Goal: Task Accomplishment & Management: Use online tool/utility

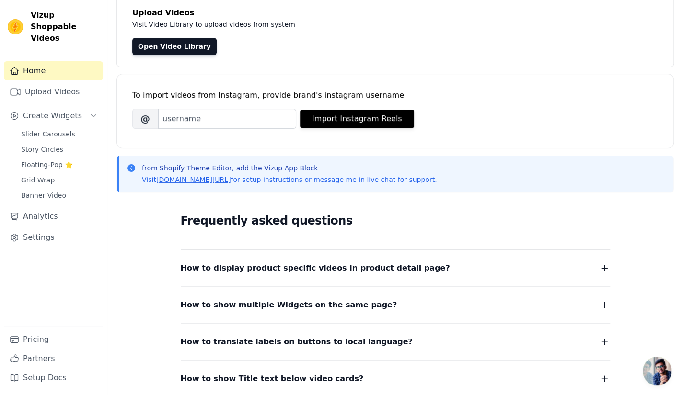
scroll to position [29, 0]
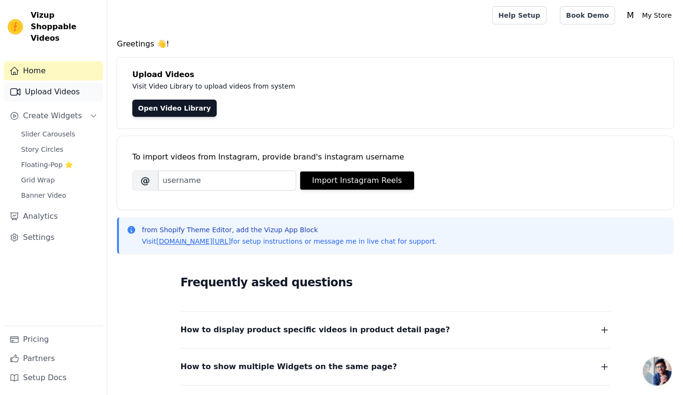
click at [34, 82] on link "Upload Videos" at bounding box center [53, 91] width 99 height 19
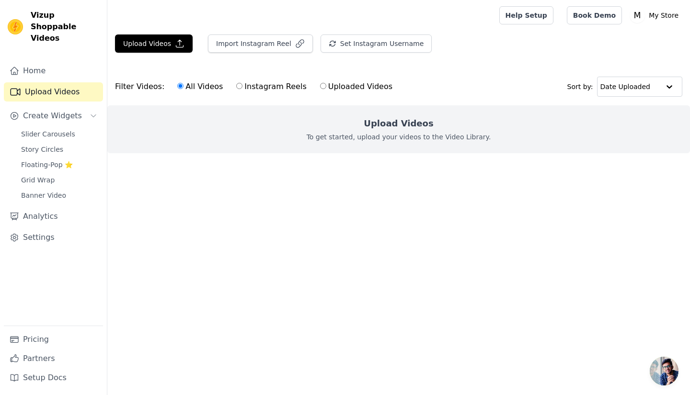
click at [405, 133] on p "To get started, upload your videos to the Video Library." at bounding box center [399, 137] width 185 height 10
click at [502, 128] on div "Upload Videos To get started, upload your videos to the Video Library." at bounding box center [398, 129] width 583 height 48
click at [404, 121] on h2 "Upload Videos" at bounding box center [399, 123] width 70 height 13
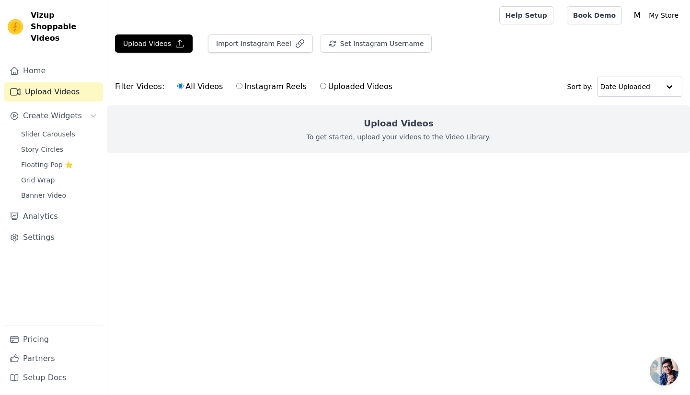
click at [503, 121] on div "Upload Videos To get started, upload your videos to the Video Library." at bounding box center [398, 129] width 583 height 48
click at [232, 43] on button "Import Instagram Reel" at bounding box center [260, 44] width 105 height 18
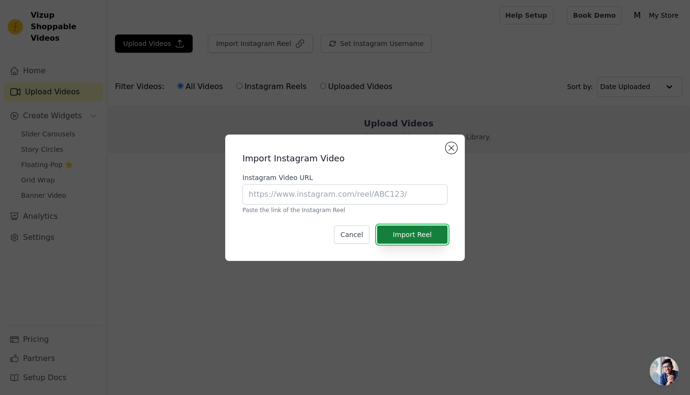
click at [409, 231] on button "Import Reel" at bounding box center [412, 235] width 70 height 18
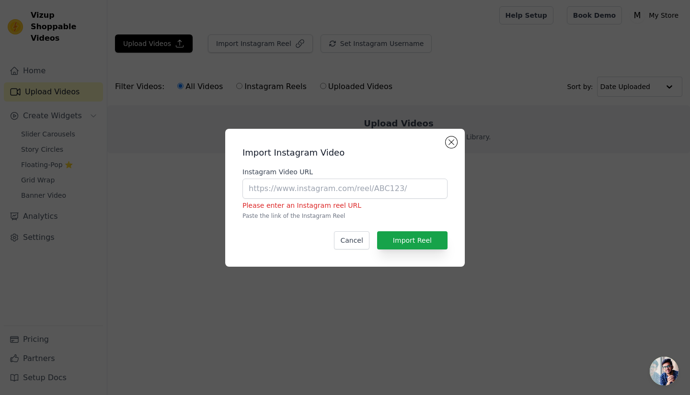
click at [446, 147] on h2 "Import Instagram Video" at bounding box center [345, 152] width 205 height 13
click at [448, 138] on div "Import Instagram Video Instagram Video URL Please enter an Instagram reel URL P…" at bounding box center [345, 198] width 240 height 138
click at [359, 234] on button "Cancel" at bounding box center [351, 241] width 35 height 18
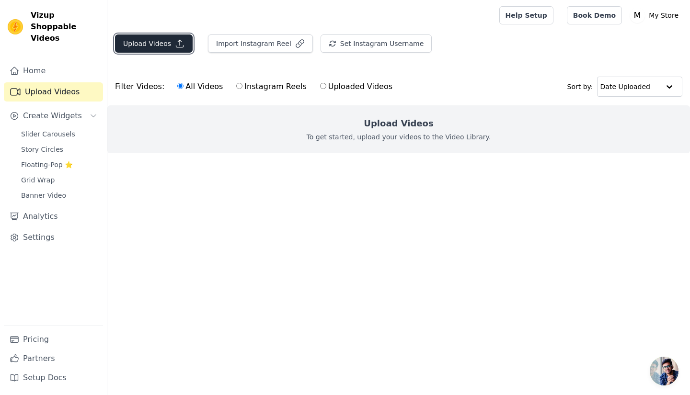
click at [170, 36] on button "Upload Videos" at bounding box center [154, 44] width 78 height 18
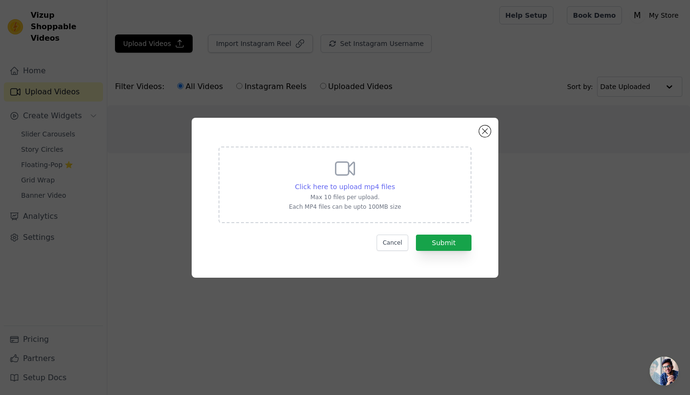
click at [364, 188] on span "Click here to upload mp4 files" at bounding box center [345, 187] width 100 height 8
click at [395, 182] on input "Click here to upload mp4 files Max 10 files per upload. Each MP4 files can be u…" at bounding box center [395, 182] width 0 height 0
type input "C:\fakepath\cjVideos (1).mp4"
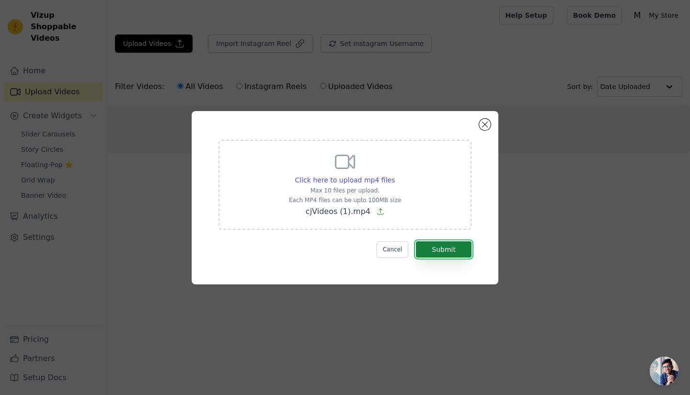
click at [449, 247] on button "Submit" at bounding box center [444, 250] width 56 height 16
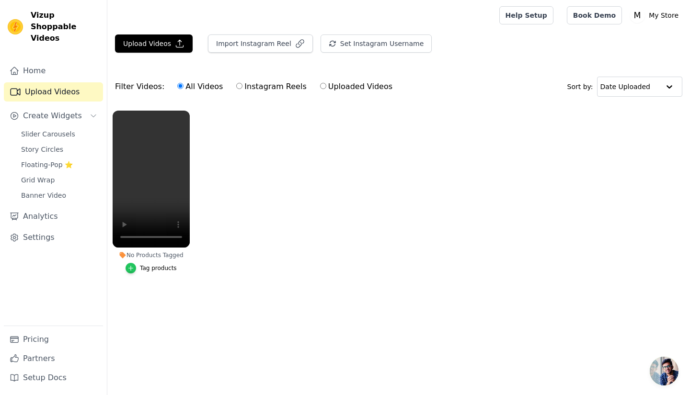
click at [131, 269] on icon "button" at bounding box center [131, 268] width 7 height 7
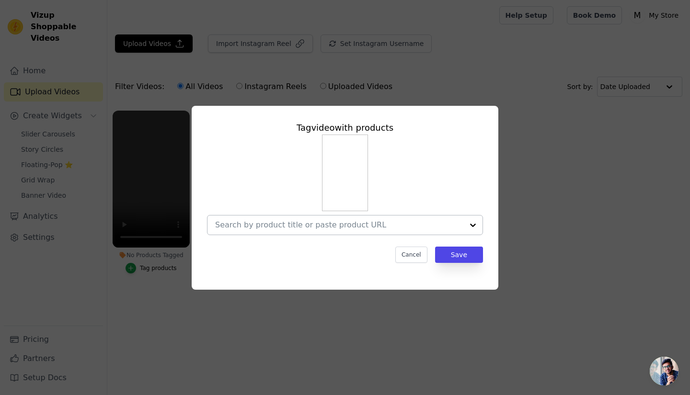
click at [382, 218] on div at bounding box center [339, 225] width 248 height 19
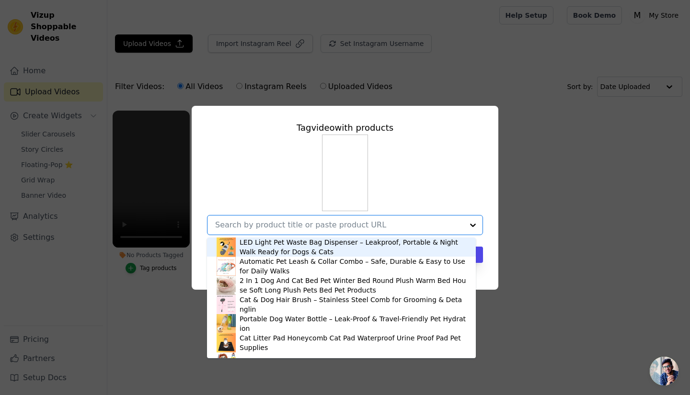
click at [449, 180] on div "LED Light Pet Waste Bag Dispenser – Leakproof, Portable & Night Walk Ready for …" at bounding box center [345, 185] width 276 height 101
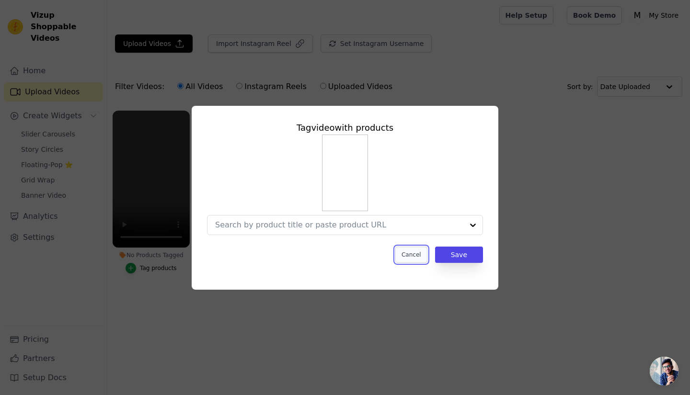
click at [413, 256] on button "Cancel" at bounding box center [411, 255] width 32 height 16
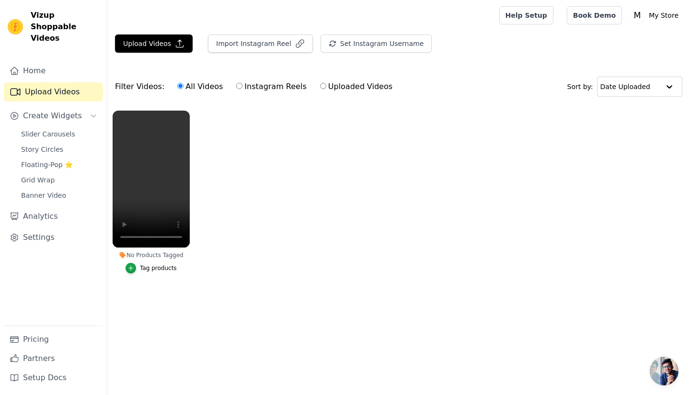
click at [121, 256] on icon at bounding box center [123, 256] width 8 height 8
click at [126, 256] on icon at bounding box center [123, 255] width 6 height 6
click at [134, 266] on icon "button" at bounding box center [131, 268] width 7 height 7
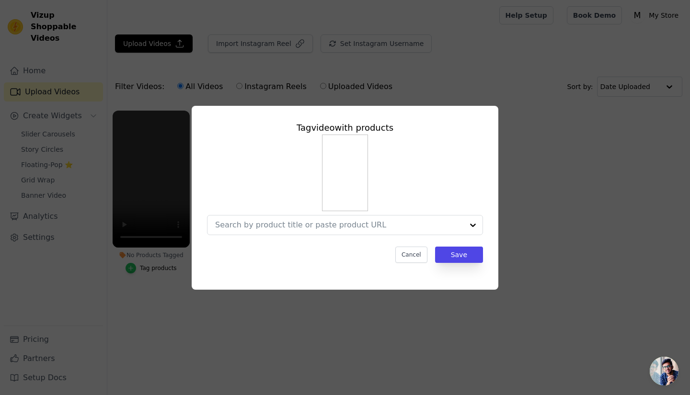
click at [136, 266] on div "Tag video with products Cancel Save" at bounding box center [345, 198] width 660 height 215
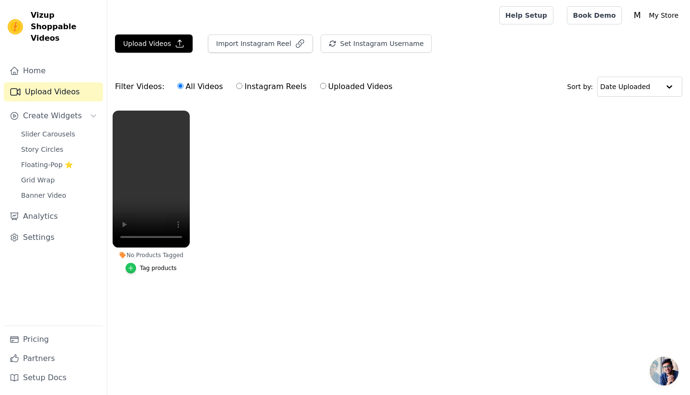
click at [131, 269] on icon "button" at bounding box center [131, 268] width 7 height 7
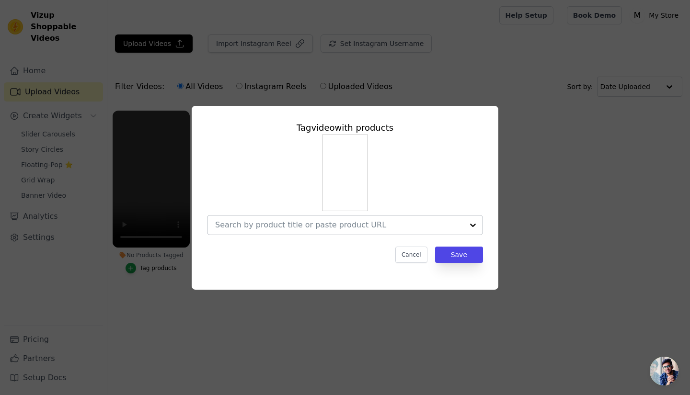
click at [472, 223] on div at bounding box center [473, 225] width 19 height 19
click at [473, 226] on div at bounding box center [473, 225] width 19 height 19
type input "d"
click at [470, 223] on div at bounding box center [473, 225] width 19 height 19
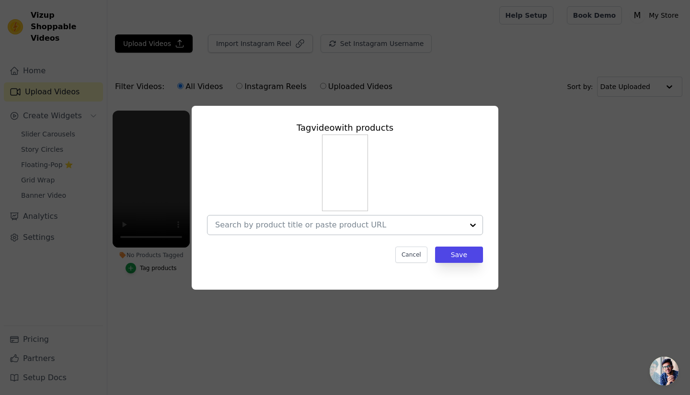
click at [470, 223] on div at bounding box center [473, 225] width 19 height 19
click at [472, 225] on div at bounding box center [473, 225] width 19 height 19
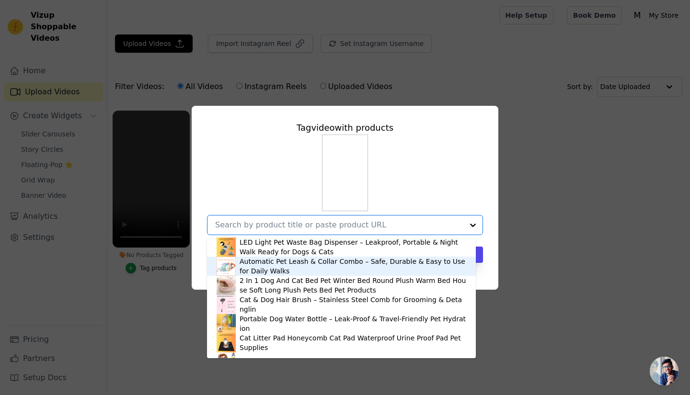
click at [577, 231] on div "Tag video with products LED Light Pet Waste Bag Dispenser – Leakproof, Portable…" at bounding box center [345, 198] width 660 height 215
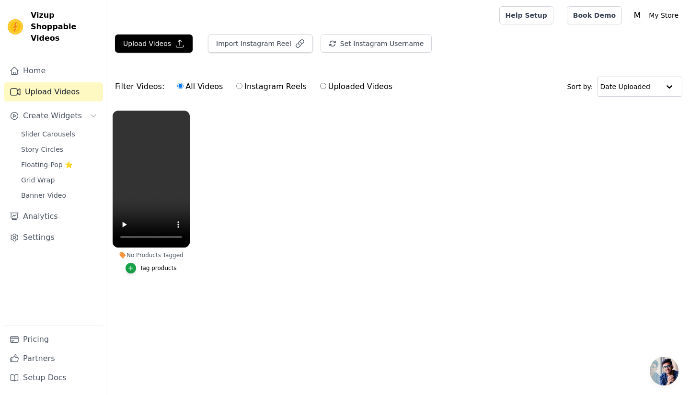
click at [156, 268] on div "Tag products" at bounding box center [158, 269] width 37 height 8
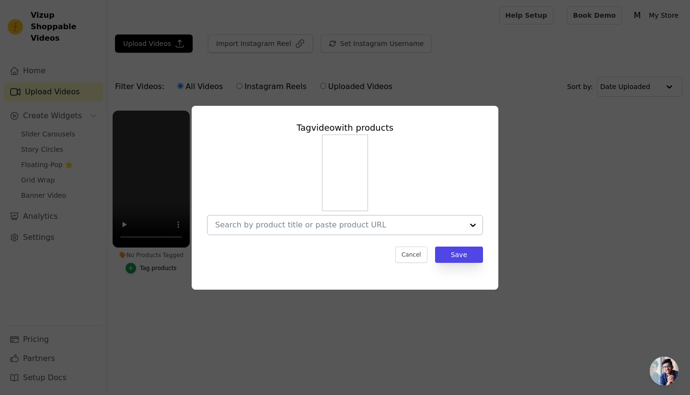
click at [473, 224] on div at bounding box center [473, 225] width 19 height 19
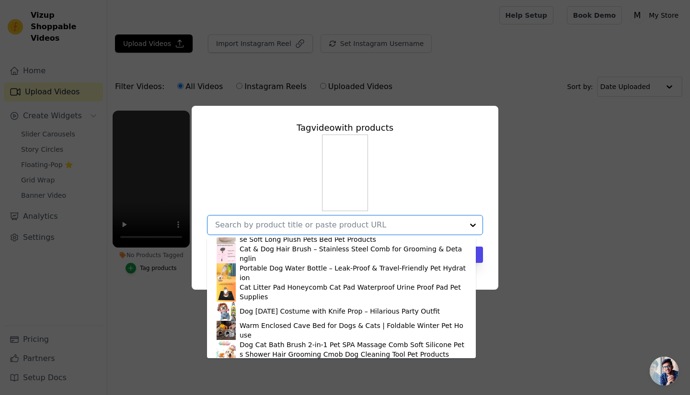
scroll to position [52, 0]
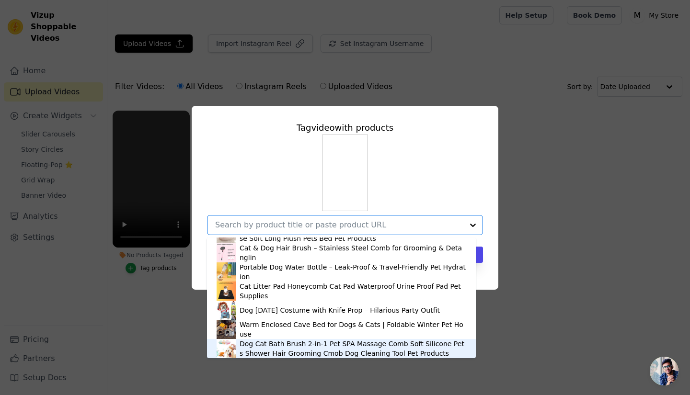
click at [262, 353] on div "Dog Cat Bath Brush 2-in-1 Pet SPA Massage Comb Soft Silicone Pets Shower Hair G…" at bounding box center [353, 348] width 227 height 19
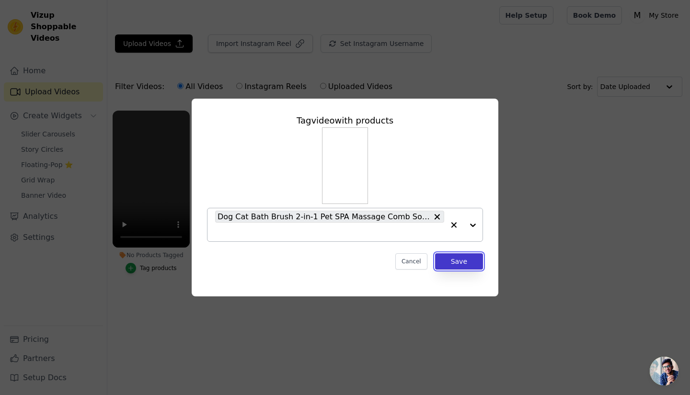
click at [458, 264] on button "Save" at bounding box center [459, 262] width 48 height 16
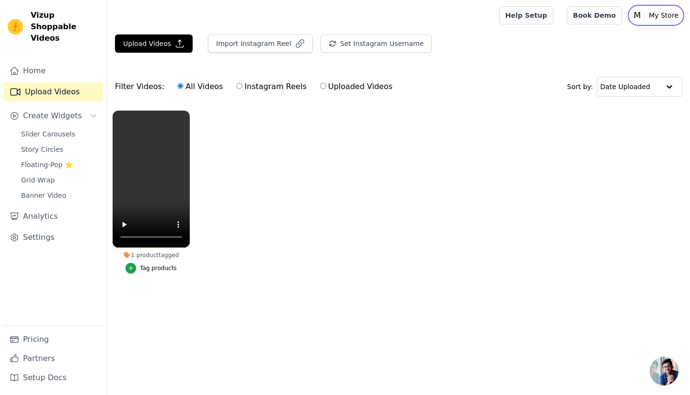
click at [668, 23] on p "My Store" at bounding box center [663, 15] width 37 height 17
click at [79, 106] on button "Create Widgets" at bounding box center [53, 115] width 99 height 19
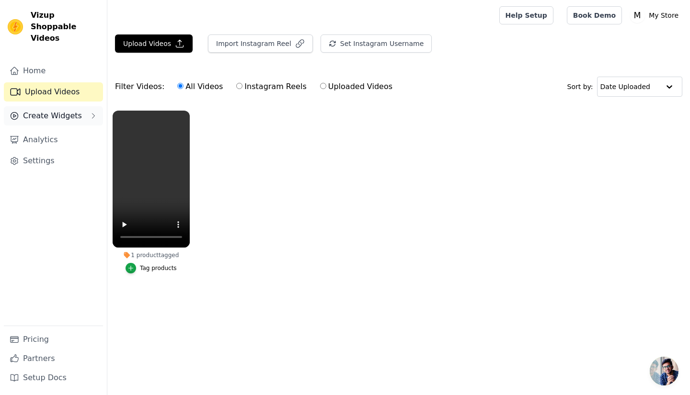
click at [77, 106] on button "Create Widgets" at bounding box center [53, 115] width 99 height 19
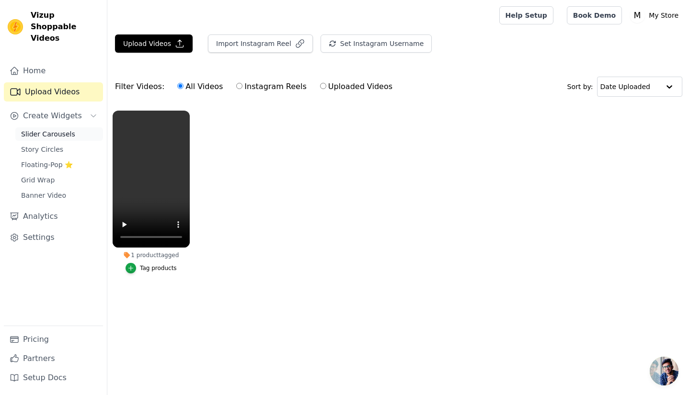
click at [57, 129] on span "Slider Carousels" at bounding box center [48, 134] width 54 height 10
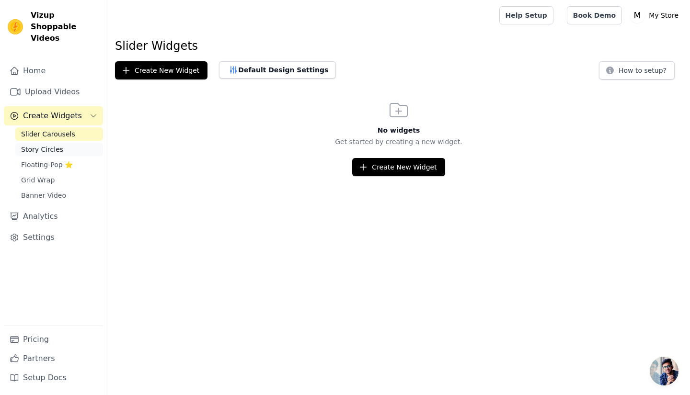
click at [41, 144] on link "Story Circles" at bounding box center [59, 149] width 88 height 13
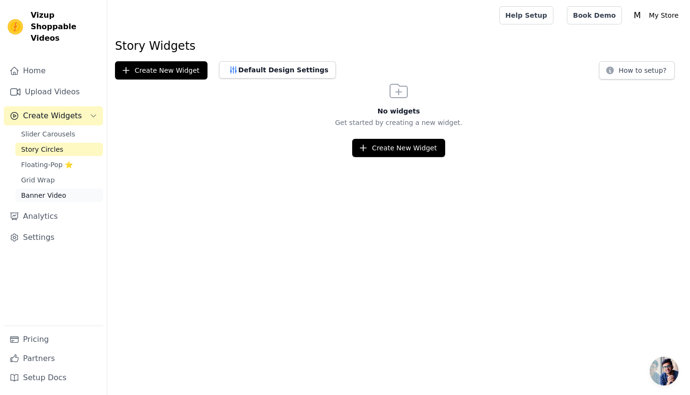
click at [42, 191] on span "Banner Video" at bounding box center [43, 196] width 45 height 10
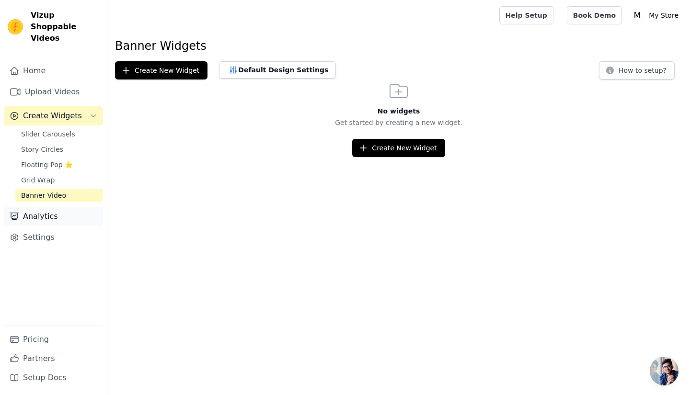
click at [40, 207] on link "Analytics" at bounding box center [53, 216] width 99 height 19
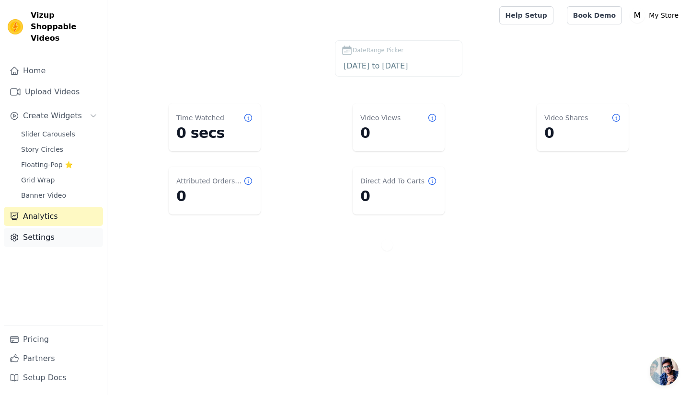
click at [41, 228] on link "Settings" at bounding box center [53, 237] width 99 height 19
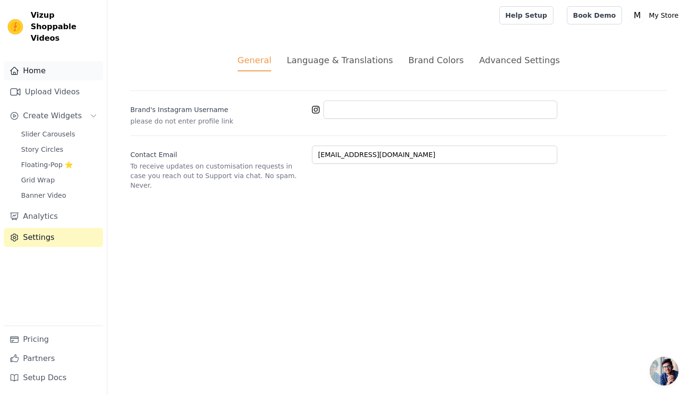
click at [45, 61] on link "Home" at bounding box center [53, 70] width 99 height 19
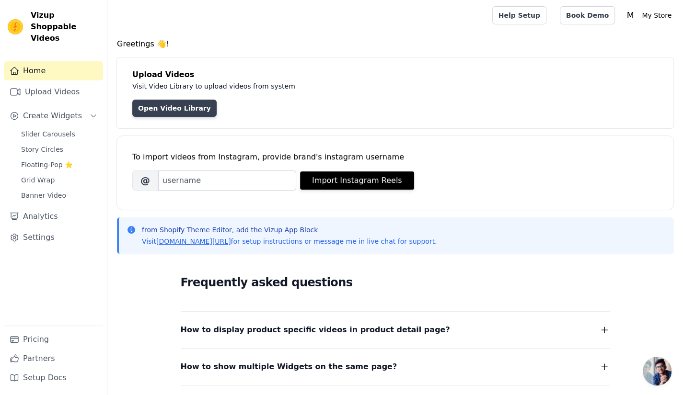
click at [155, 110] on link "Open Video Library" at bounding box center [174, 108] width 84 height 17
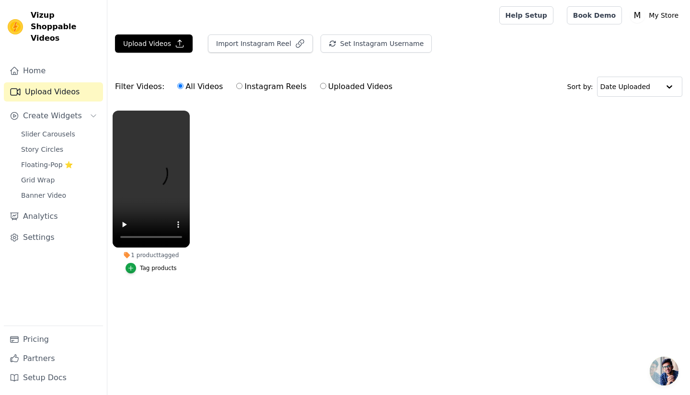
click at [259, 179] on ul "1 product tagged Tag products" at bounding box center [398, 201] width 583 height 193
click at [649, 89] on input "text" at bounding box center [629, 86] width 59 height 19
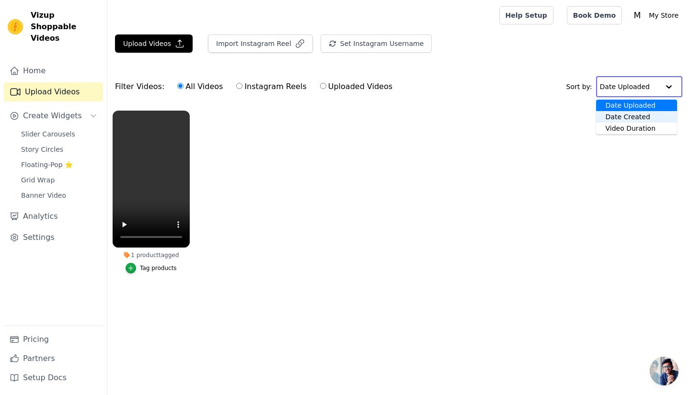
click at [462, 162] on ul "1 product tagged Tag products" at bounding box center [398, 201] width 583 height 193
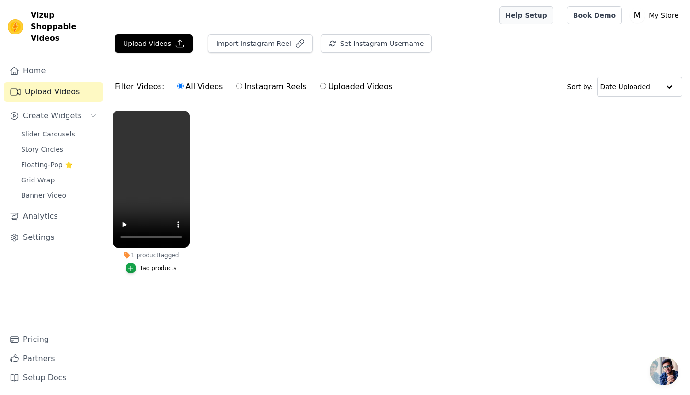
click at [552, 15] on link "Help Setup" at bounding box center [527, 15] width 54 height 18
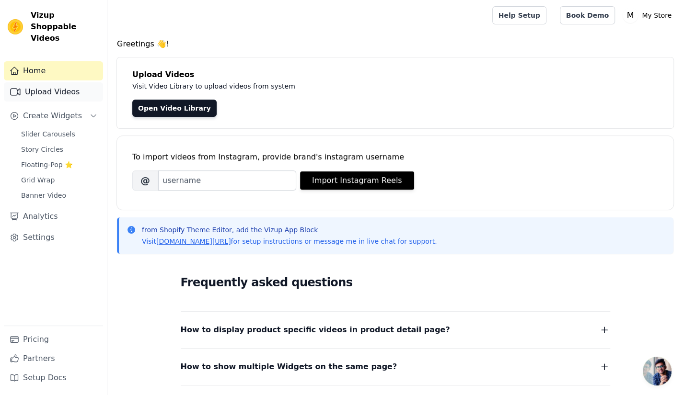
click at [78, 85] on link "Upload Videos" at bounding box center [53, 91] width 99 height 19
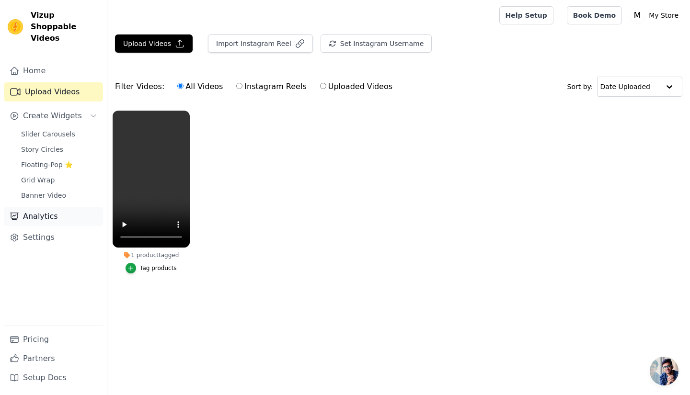
click at [58, 207] on link "Analytics" at bounding box center [53, 216] width 99 height 19
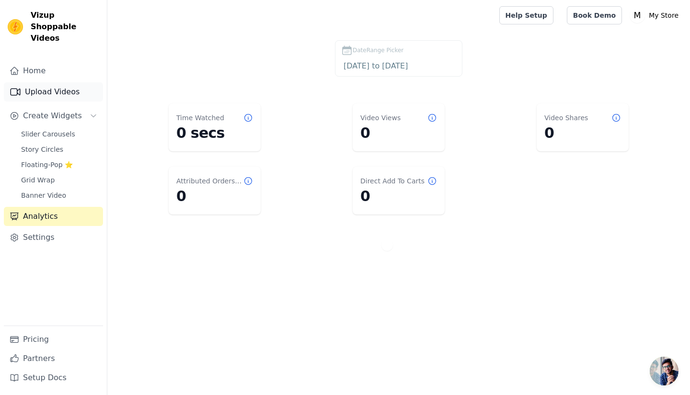
click at [56, 82] on link "Upload Videos" at bounding box center [53, 91] width 99 height 19
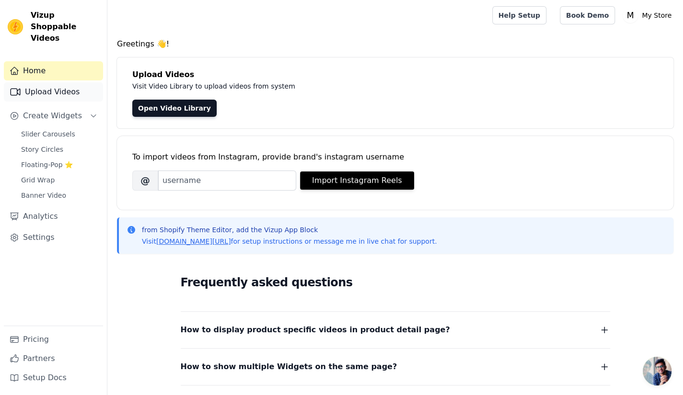
click at [53, 88] on link "Upload Videos" at bounding box center [53, 91] width 99 height 19
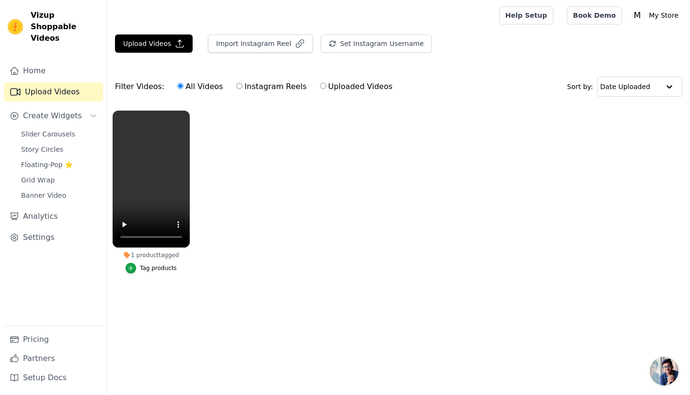
click at [250, 222] on ul "1 product tagged Tag products" at bounding box center [398, 201] width 583 height 193
click at [159, 265] on div "Tag products" at bounding box center [158, 269] width 37 height 8
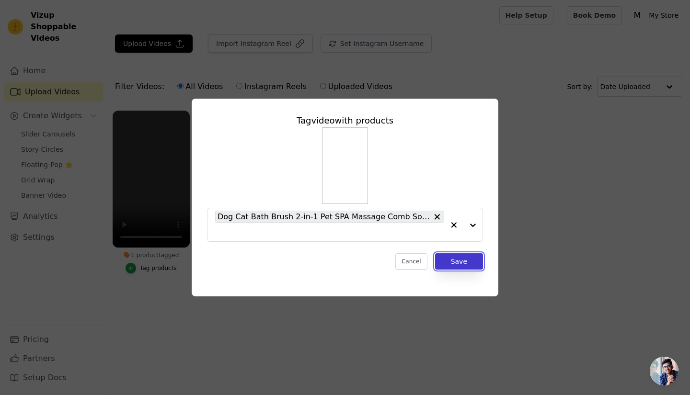
click at [461, 263] on button "Save" at bounding box center [459, 262] width 48 height 16
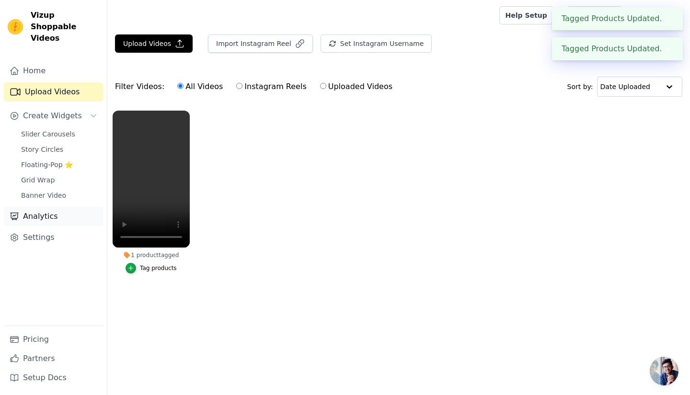
click at [41, 207] on link "Analytics" at bounding box center [53, 216] width 99 height 19
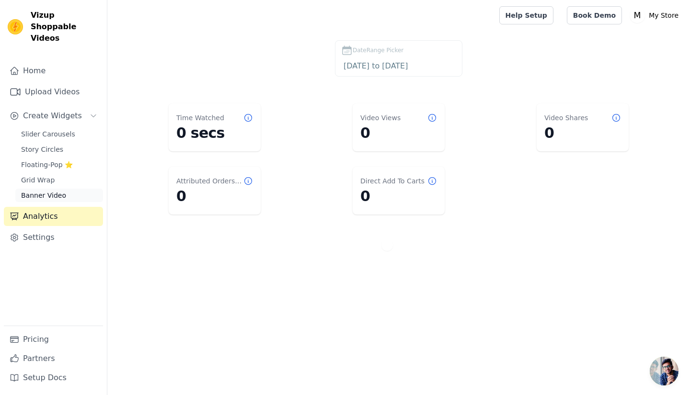
click at [37, 191] on span "Banner Video" at bounding box center [43, 196] width 45 height 10
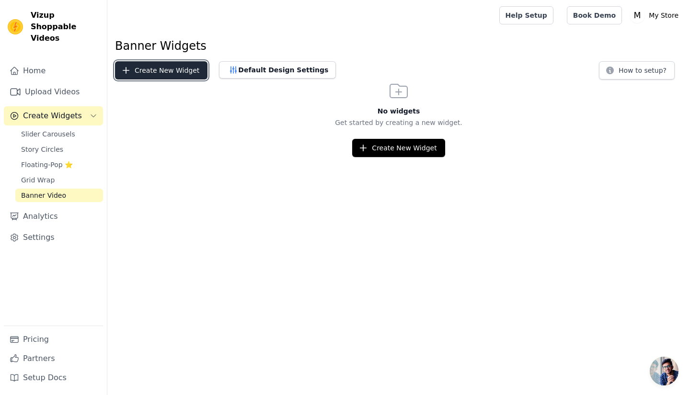
click at [160, 65] on button "Create New Widget" at bounding box center [161, 70] width 93 height 18
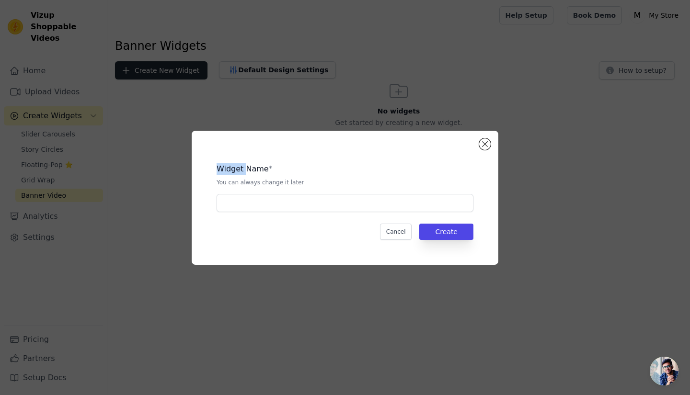
click at [160, 65] on div "Widget Name * You can always change it later Cancel Create" at bounding box center [345, 197] width 690 height 395
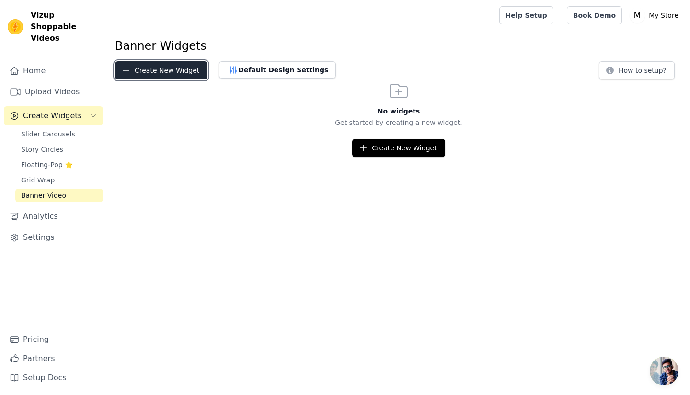
click at [160, 65] on button "Create New Widget" at bounding box center [161, 70] width 93 height 18
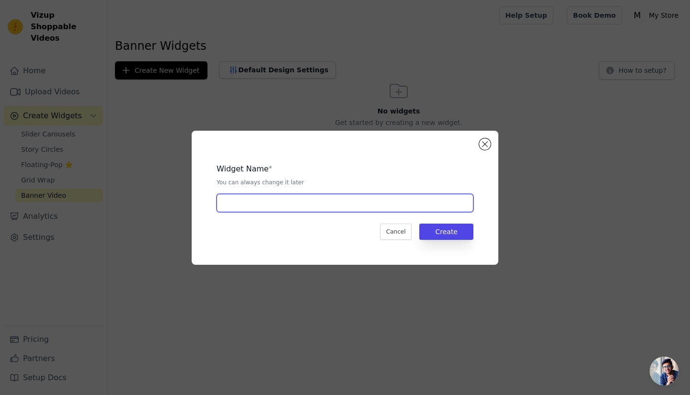
click at [314, 206] on input "text" at bounding box center [345, 203] width 257 height 18
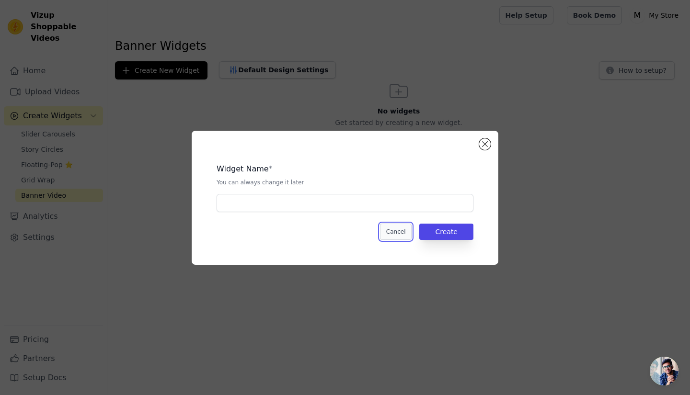
click at [402, 234] on button "Cancel" at bounding box center [396, 232] width 32 height 16
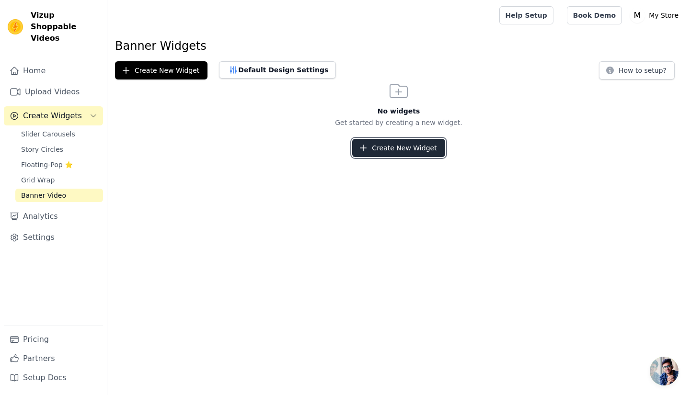
click at [387, 150] on button "Create New Widget" at bounding box center [398, 148] width 93 height 18
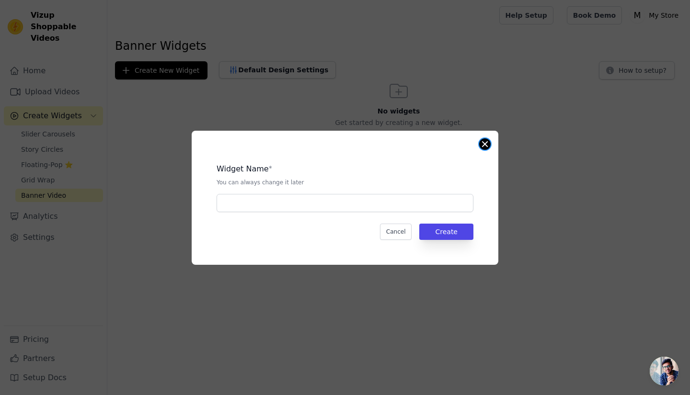
click at [484, 144] on button "Close modal" at bounding box center [485, 145] width 12 height 12
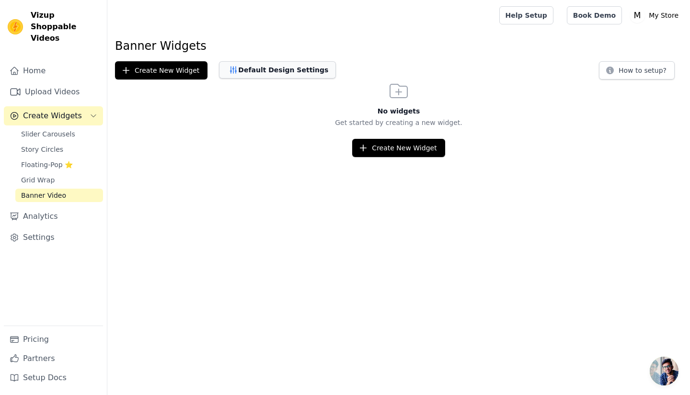
click at [273, 73] on button "Default Design Settings" at bounding box center [277, 69] width 117 height 17
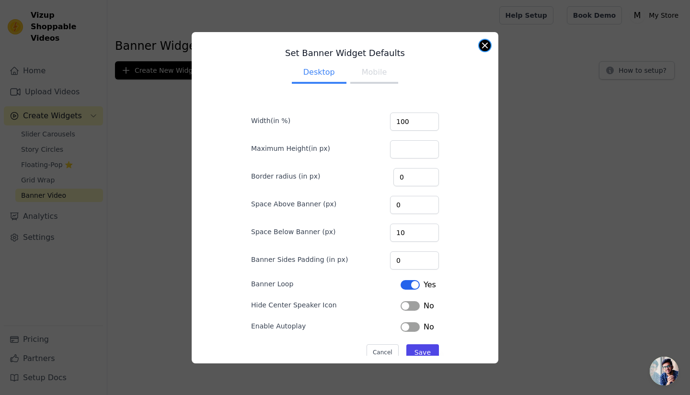
click at [485, 44] on button "Close modal" at bounding box center [485, 46] width 12 height 12
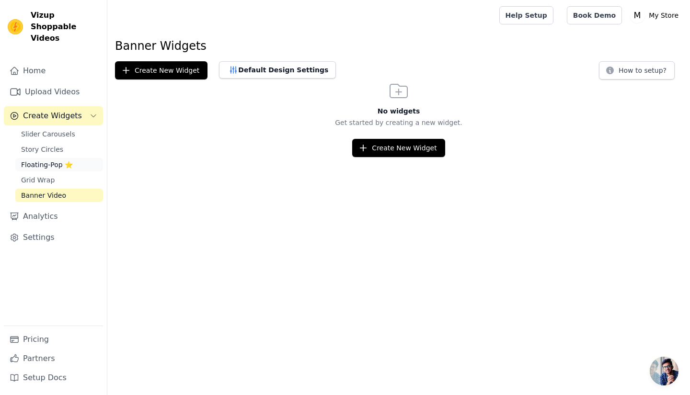
click at [59, 160] on span "Floating-Pop ⭐" at bounding box center [47, 165] width 52 height 10
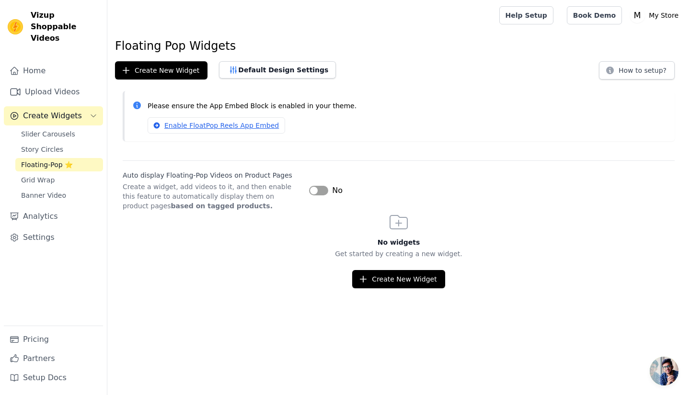
click at [323, 193] on button "Label" at bounding box center [318, 191] width 19 height 10
click at [47, 145] on span "Story Circles" at bounding box center [42, 150] width 42 height 10
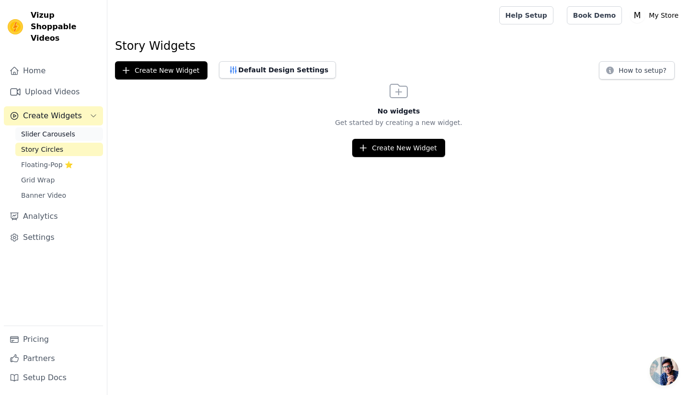
click at [49, 129] on span "Slider Carousels" at bounding box center [48, 134] width 54 height 10
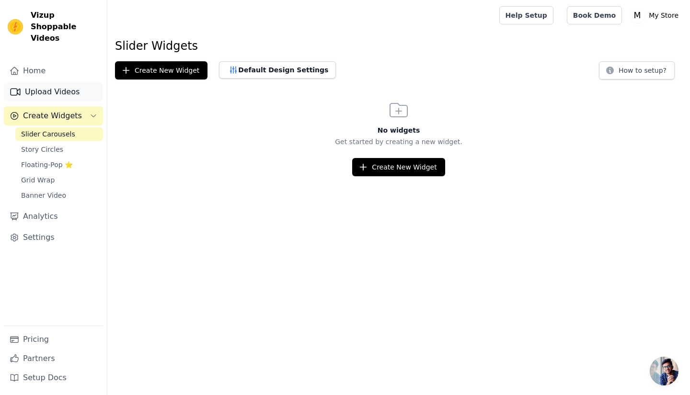
click at [54, 82] on link "Upload Videos" at bounding box center [53, 91] width 99 height 19
